Goal: Information Seeking & Learning: Learn about a topic

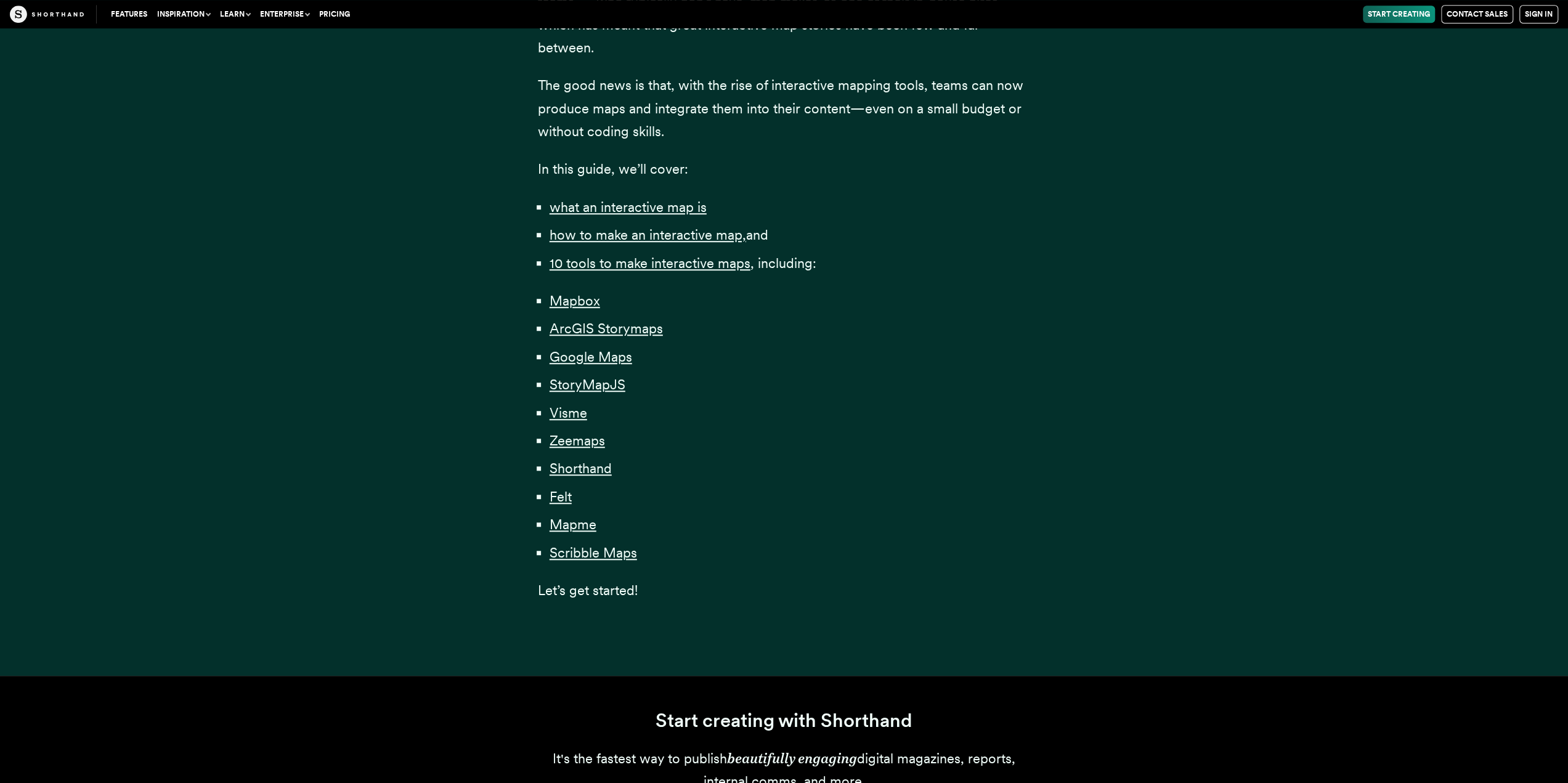
scroll to position [801, 0]
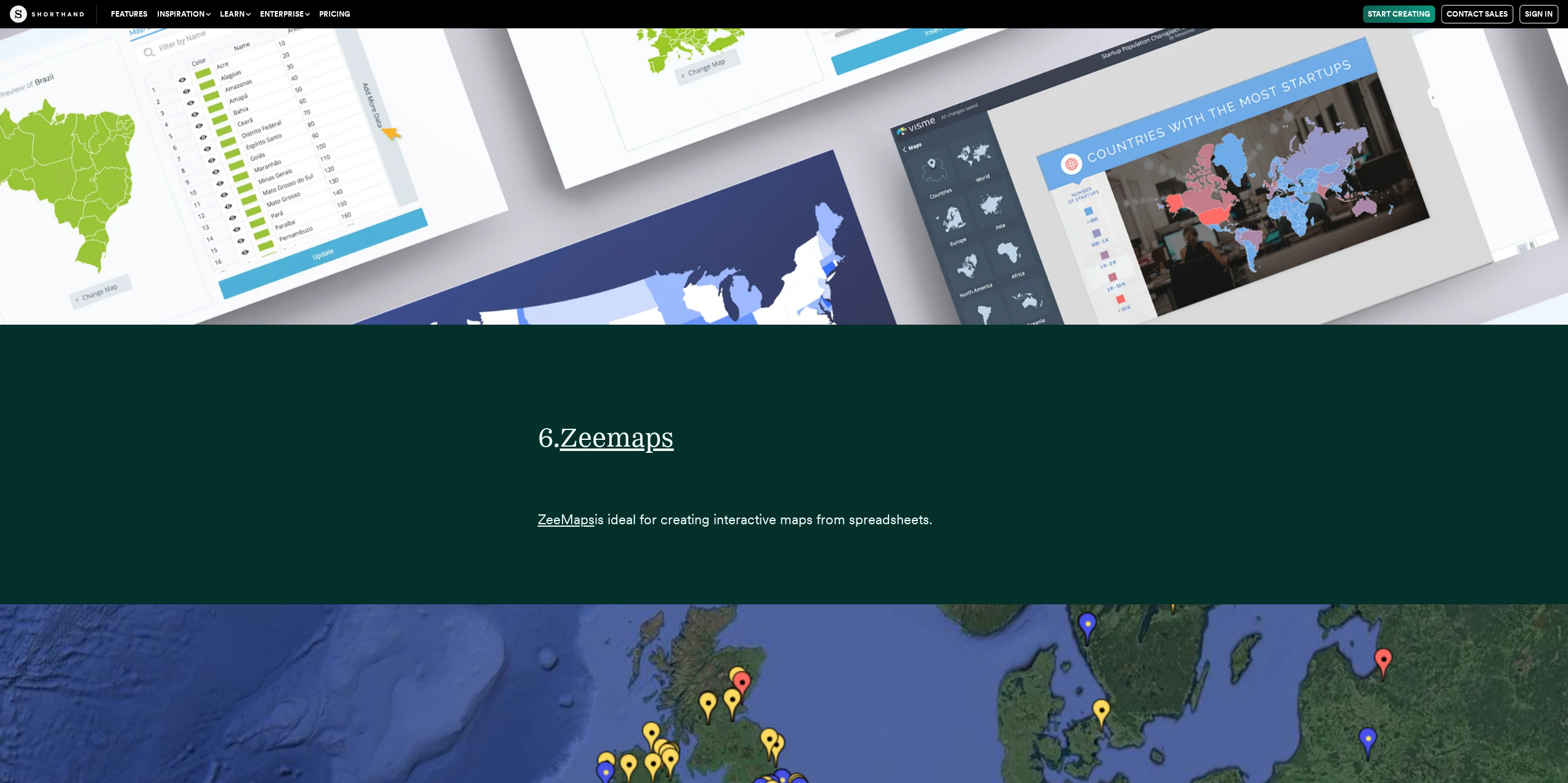
scroll to position [23339, 0]
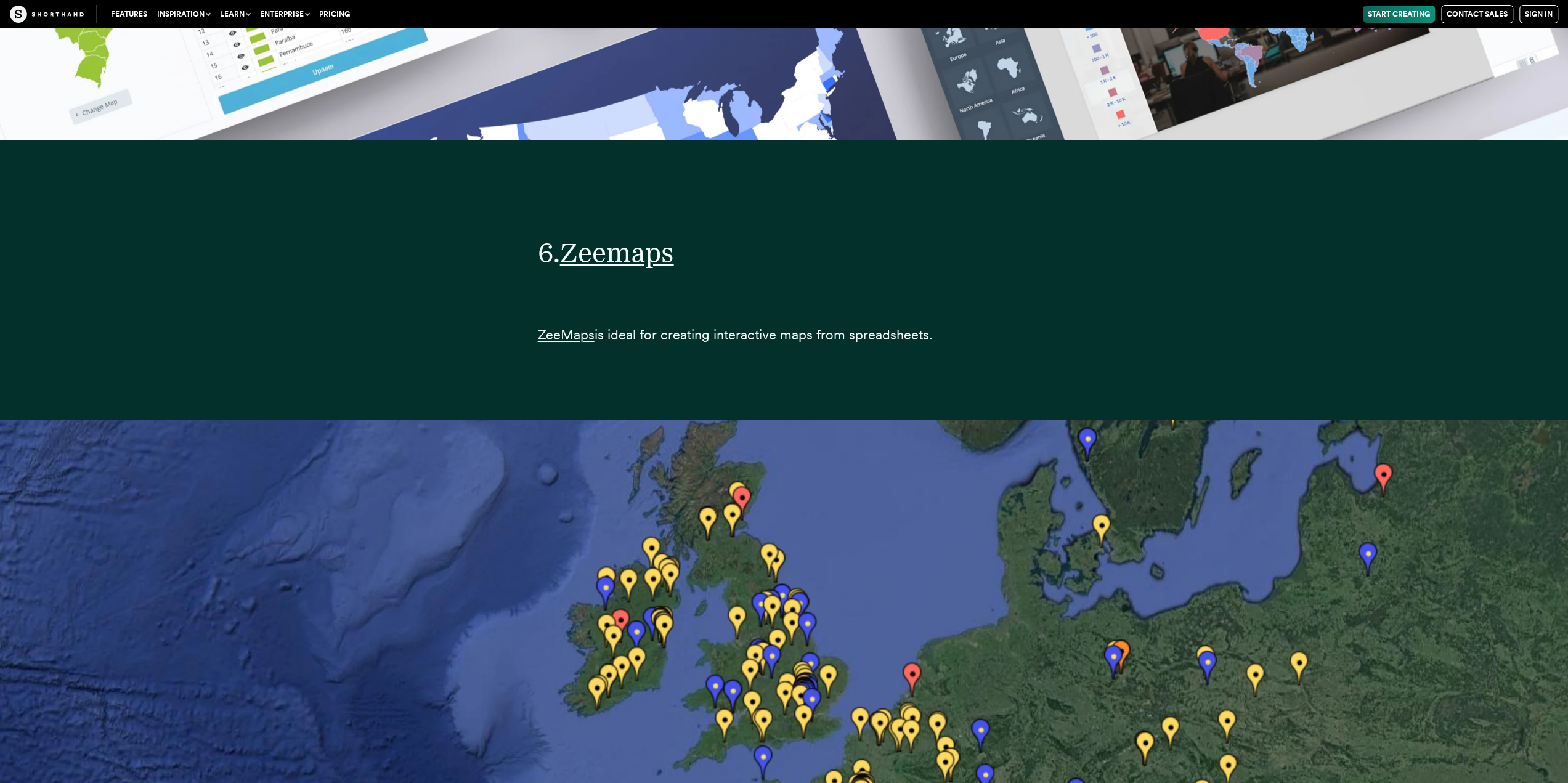
click at [192, 19] on button "Inspiration" at bounding box center [183, 14] width 63 height 17
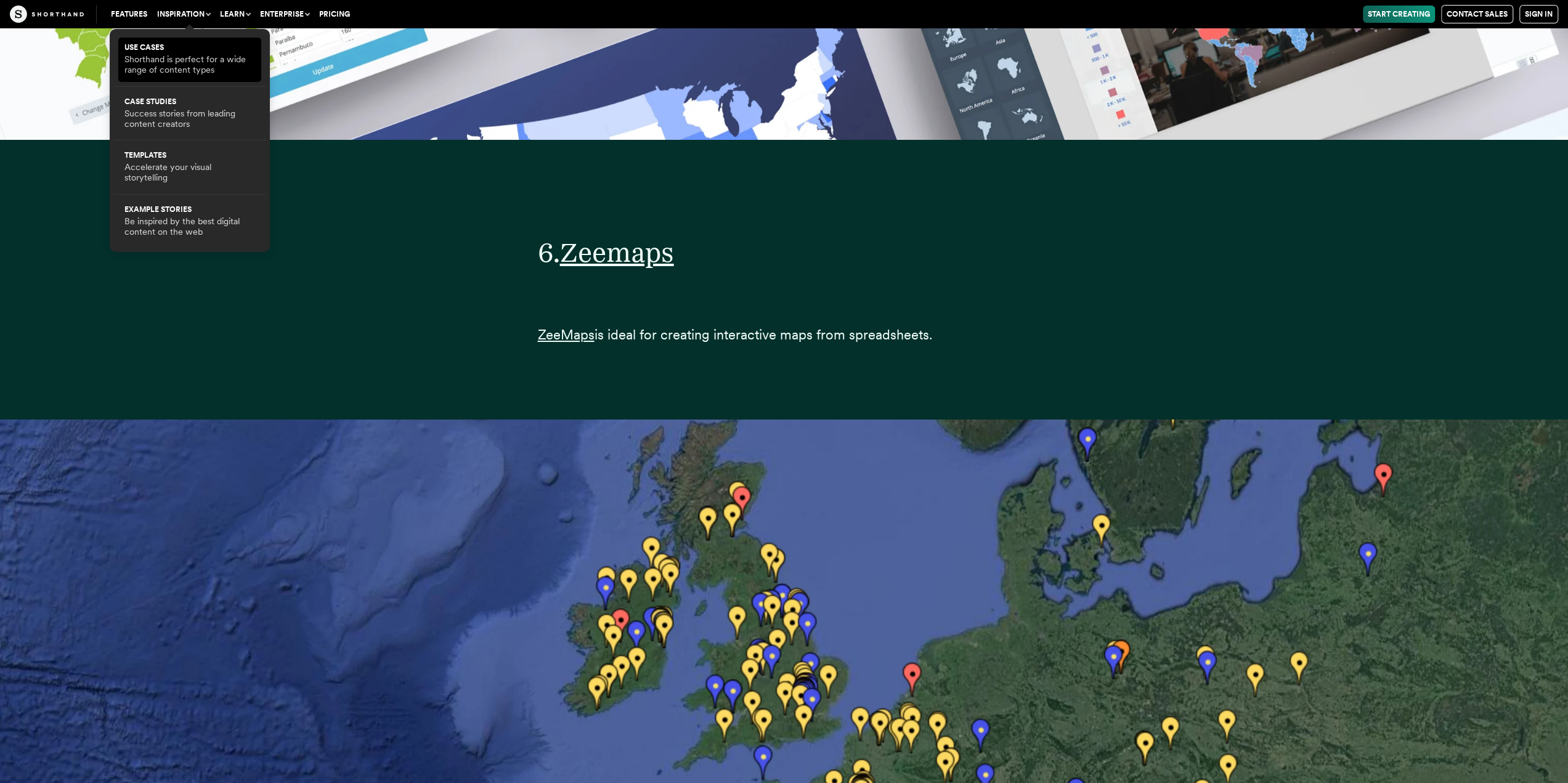
click at [191, 53] on link "Use Cases Shorthand is perfect for a wide range of content types" at bounding box center [190, 60] width 131 height 32
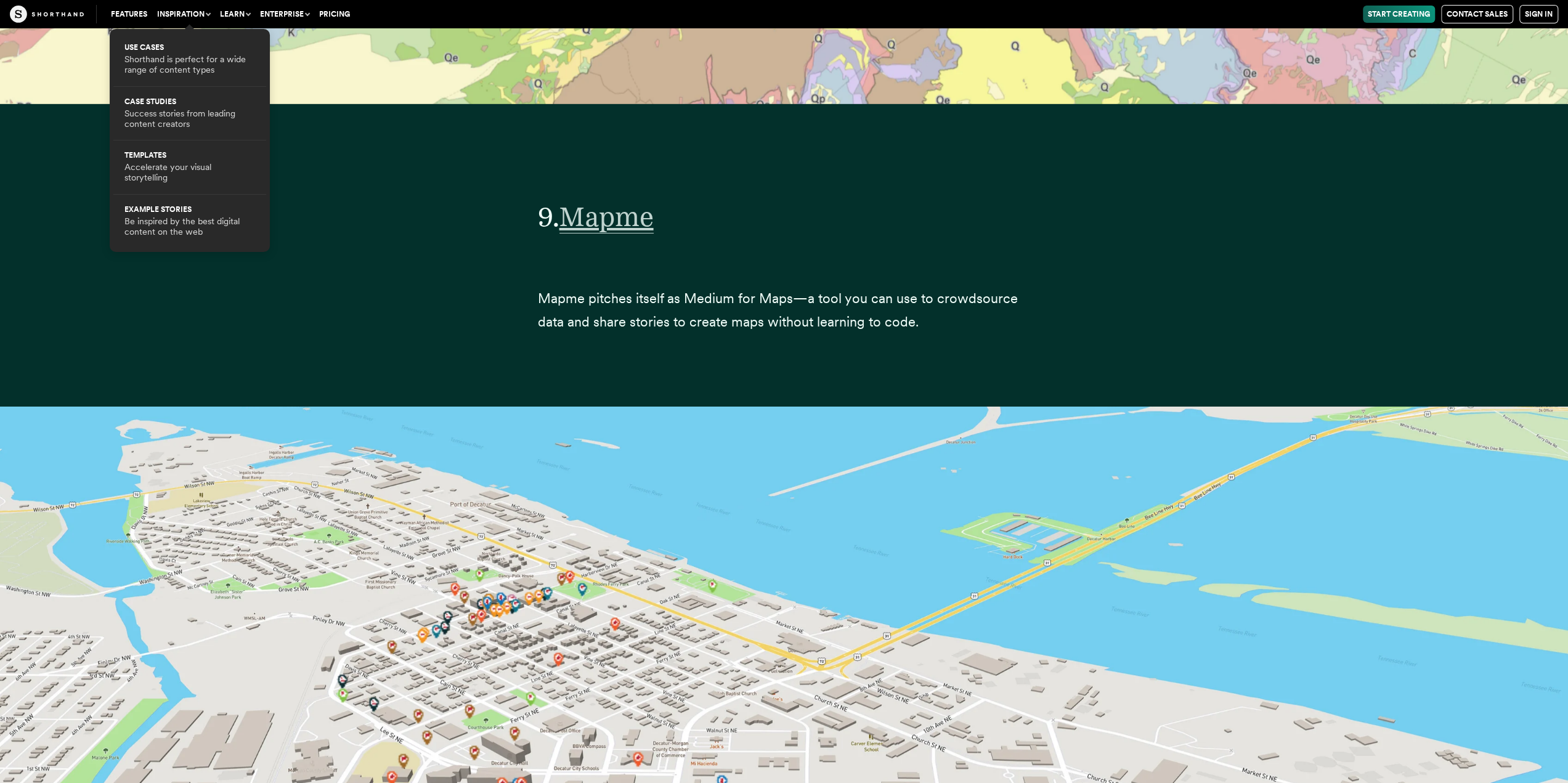
scroll to position [32176, 0]
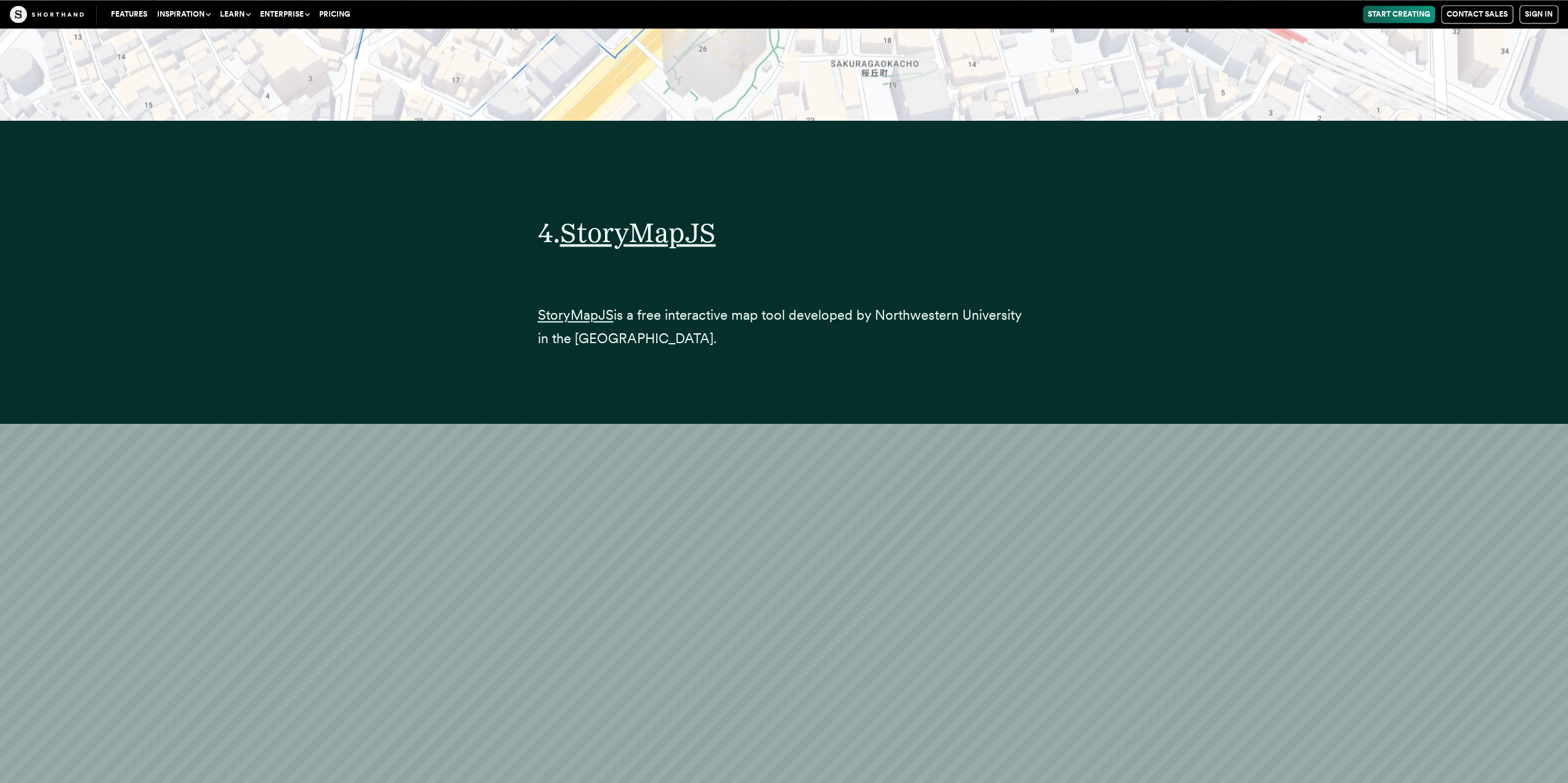
scroll to position [15892, 0]
